Goal: Task Accomplishment & Management: Complete application form

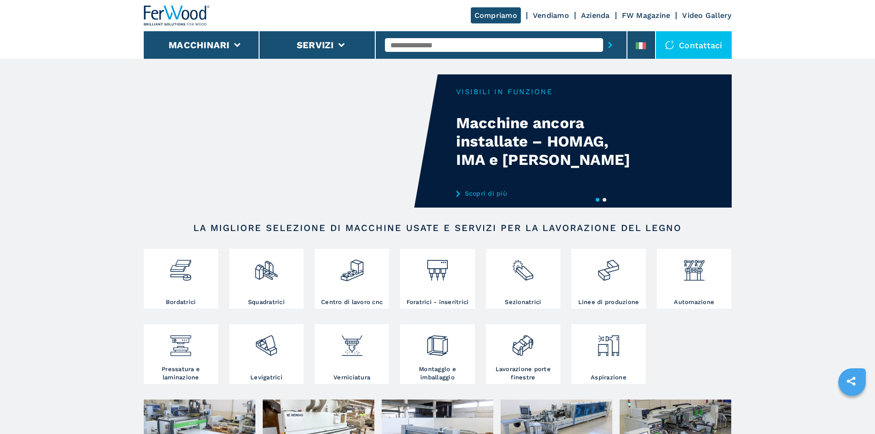
click at [413, 41] on input "text" at bounding box center [494, 45] width 218 height 14
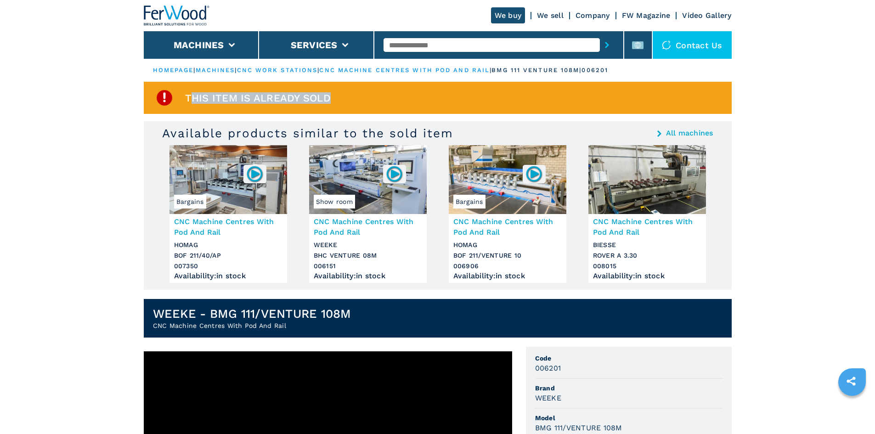
drag, startPoint x: 191, startPoint y: 100, endPoint x: 364, endPoint y: 97, distance: 173.2
click at [364, 97] on div "This item is already sold" at bounding box center [438, 98] width 588 height 32
click at [184, 222] on h3 "CNC Machine Centres With Pod And Rail" at bounding box center [228, 226] width 108 height 21
click at [212, 224] on h3 "CNC Machine Centres With Pod And Rail" at bounding box center [228, 226] width 108 height 21
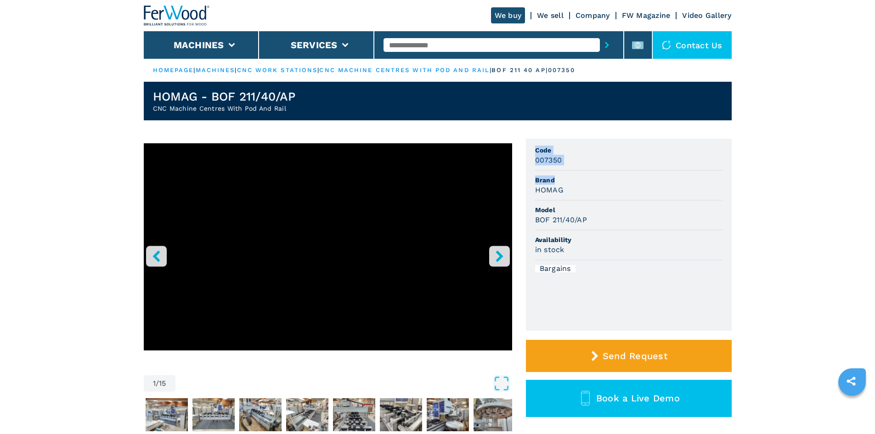
drag, startPoint x: 530, startPoint y: 148, endPoint x: 566, endPoint y: 176, distance: 45.9
click at [566, 176] on ul "Code 007350 Brand HOMAG Model BOF 211/40/AP Availability in stock Bargains" at bounding box center [629, 235] width 206 height 192
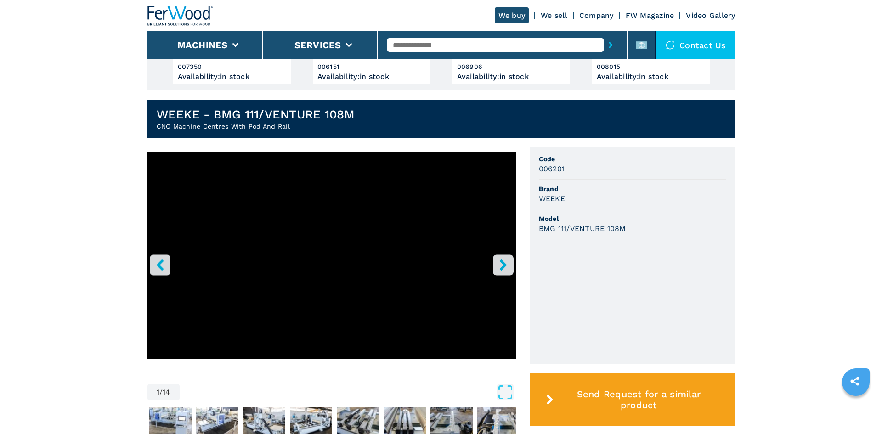
scroll to position [230, 0]
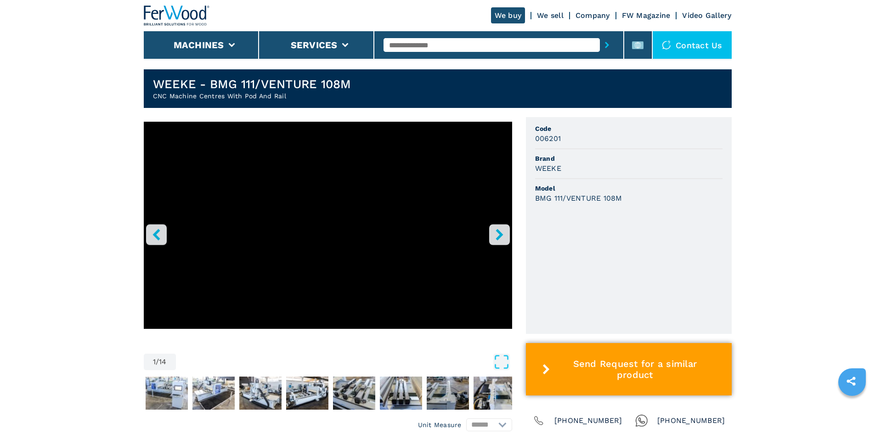
click at [620, 362] on button "Send Request for a similar product" at bounding box center [629, 369] width 206 height 52
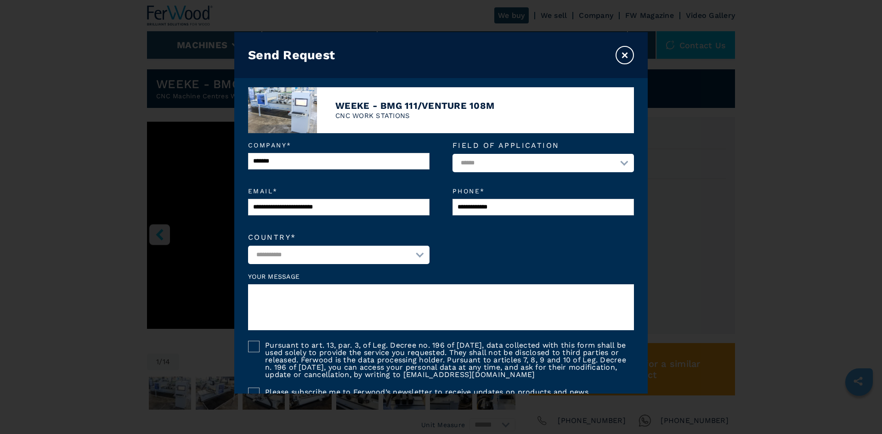
scroll to position [92, 0]
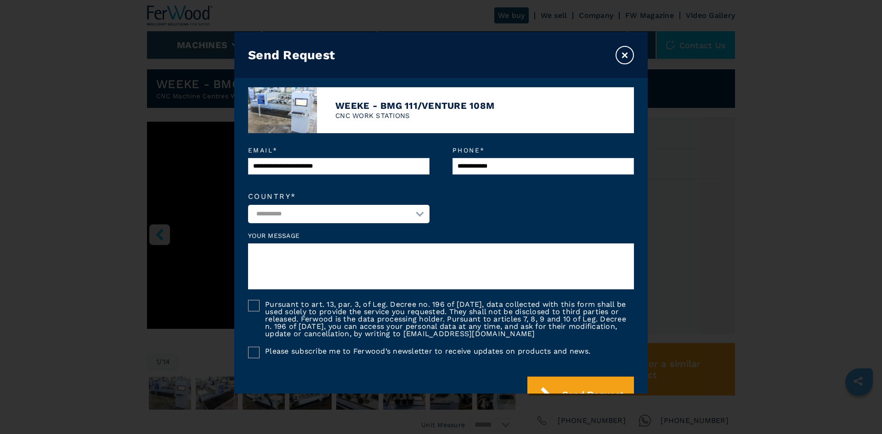
click at [384, 216] on select "**********" at bounding box center [338, 214] width 181 height 18
select select "**"
click at [248, 206] on select "**********" at bounding box center [338, 214] width 181 height 18
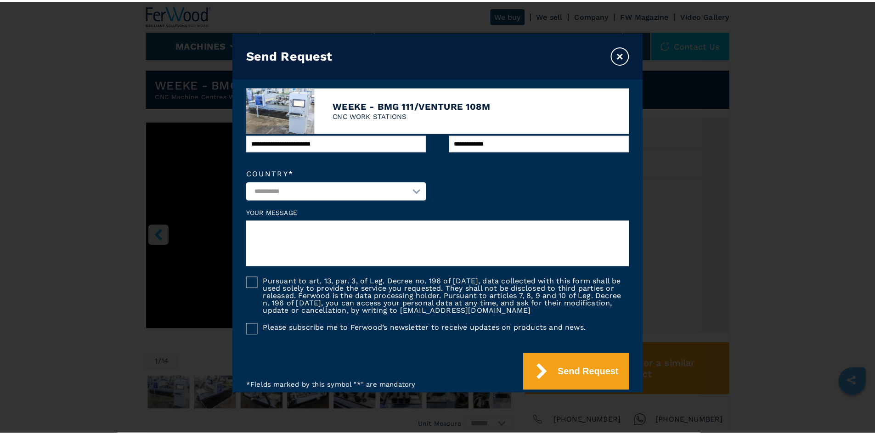
scroll to position [127, 0]
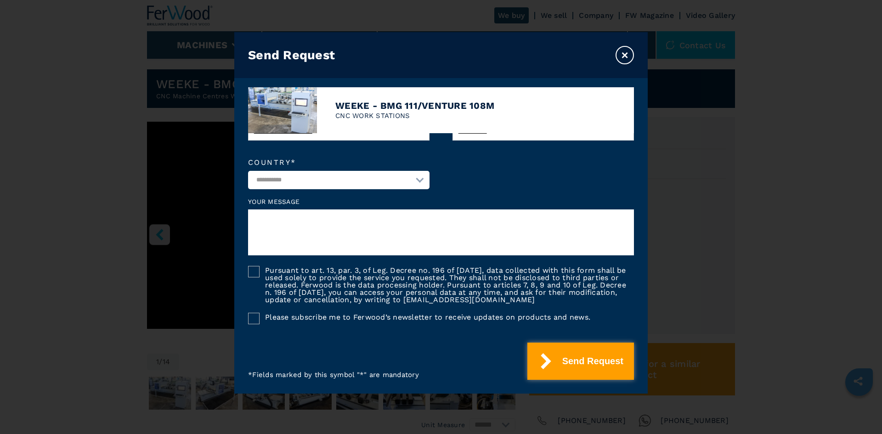
click at [541, 365] on icon "submit" at bounding box center [546, 361] width 11 height 16
click at [253, 271] on div at bounding box center [253, 271] width 11 height 11
click at [569, 365] on button "Send Request" at bounding box center [580, 361] width 107 height 37
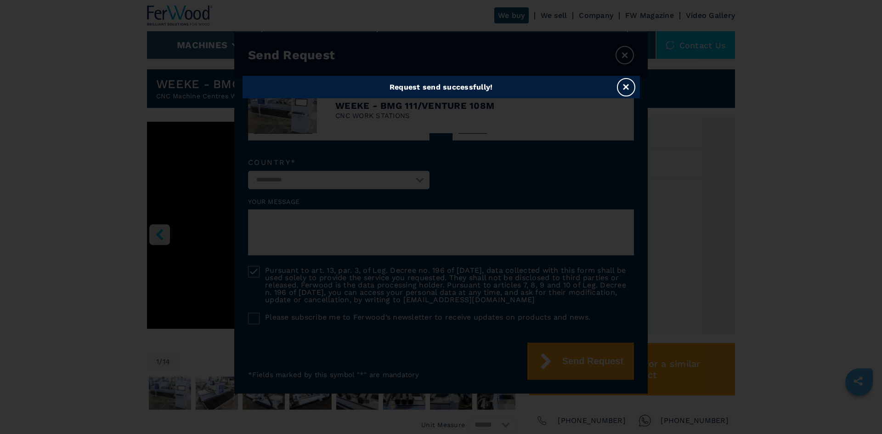
drag, startPoint x: 627, startPoint y: 90, endPoint x: 627, endPoint y: 84, distance: 6.4
click at [627, 90] on button "×" at bounding box center [626, 87] width 18 height 18
